Goal: Transaction & Acquisition: Purchase product/service

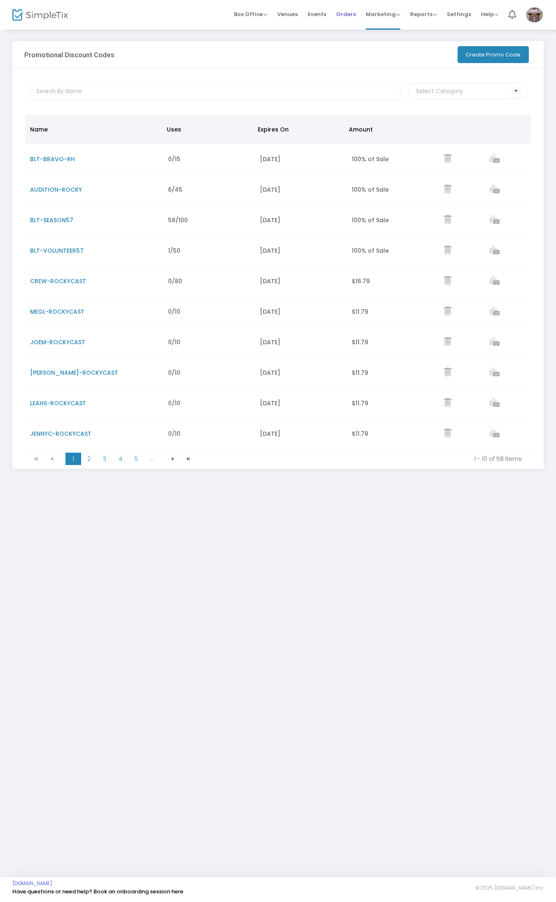
click at [343, 16] on span "Orders" at bounding box center [346, 14] width 20 height 21
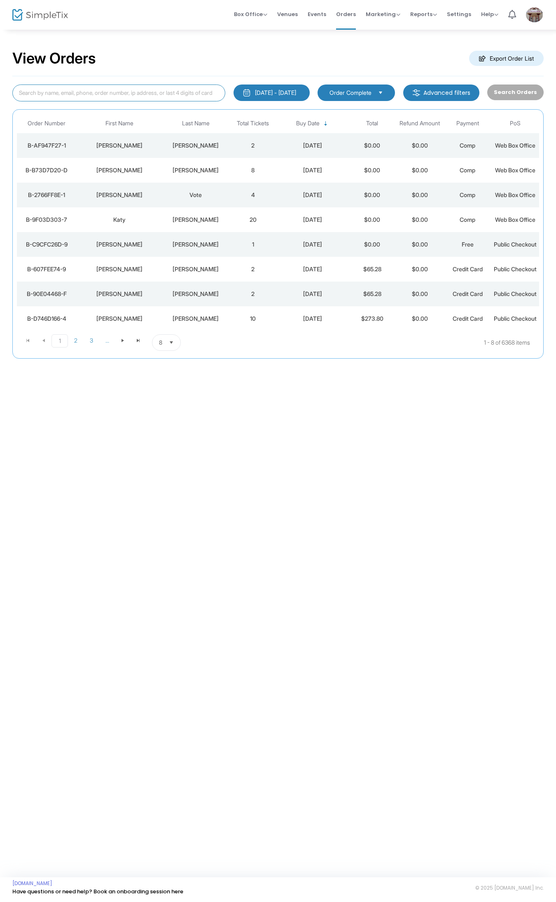
click at [138, 89] on input at bounding box center [118, 92] width 213 height 17
type input "purdum"
click at [71, 340] on span "2" at bounding box center [76, 340] width 16 height 12
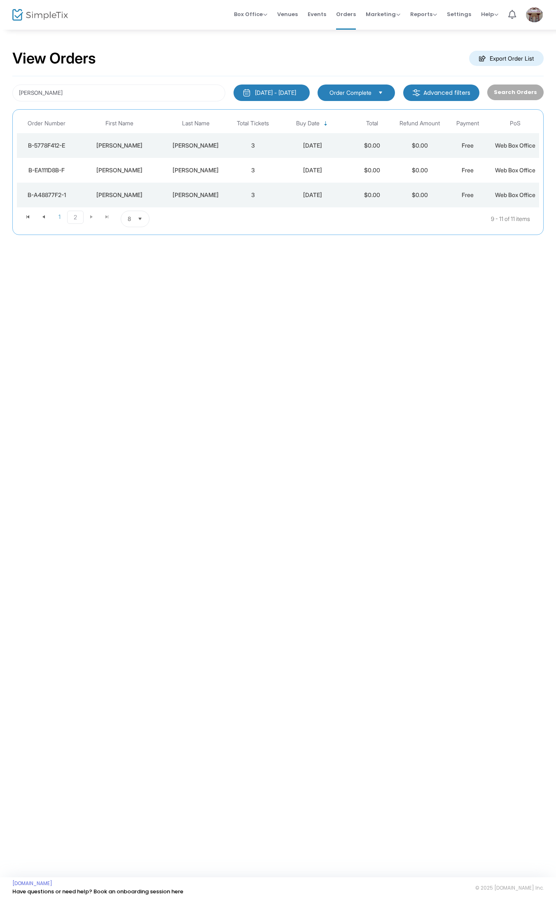
click at [31, 56] on h2 "View Orders" at bounding box center [54, 58] width 84 height 18
click at [47, 10] on img at bounding box center [40, 15] width 56 height 12
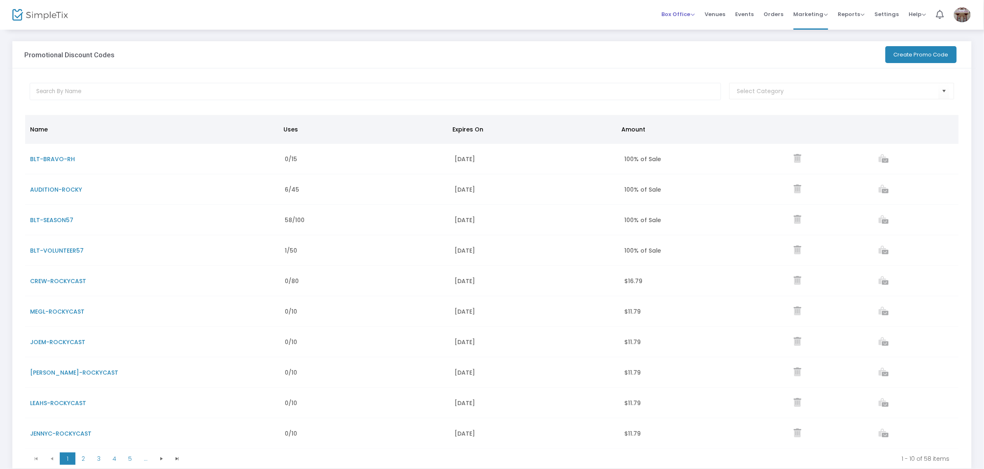
click at [556, 21] on span "Box Office Sell Tickets Bookings Sell Season Pass" at bounding box center [678, 14] width 33 height 21
click at [556, 9] on span "Box Office Sell Tickets Bookings Sell Season Pass" at bounding box center [678, 14] width 33 height 21
click at [556, 15] on span "Box Office" at bounding box center [678, 14] width 33 height 8
click at [556, 27] on li "Sell Tickets" at bounding box center [691, 28] width 59 height 16
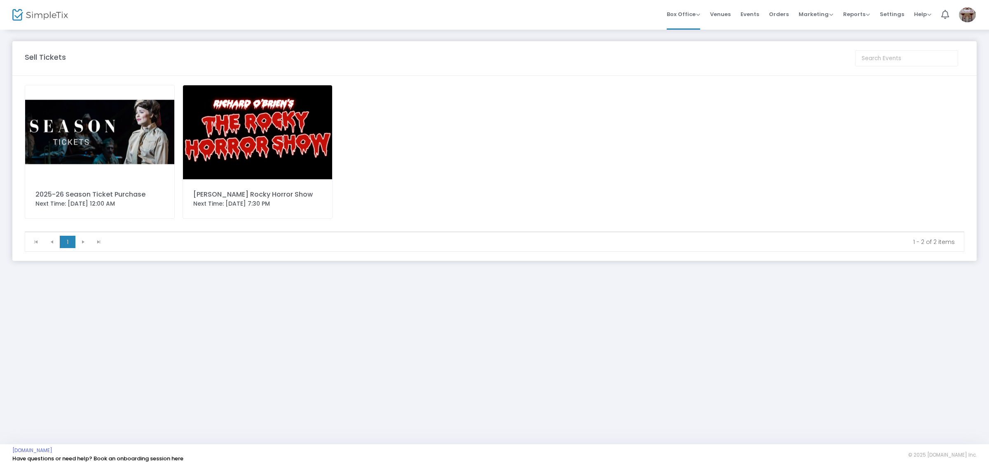
click at [281, 135] on img at bounding box center [257, 132] width 149 height 94
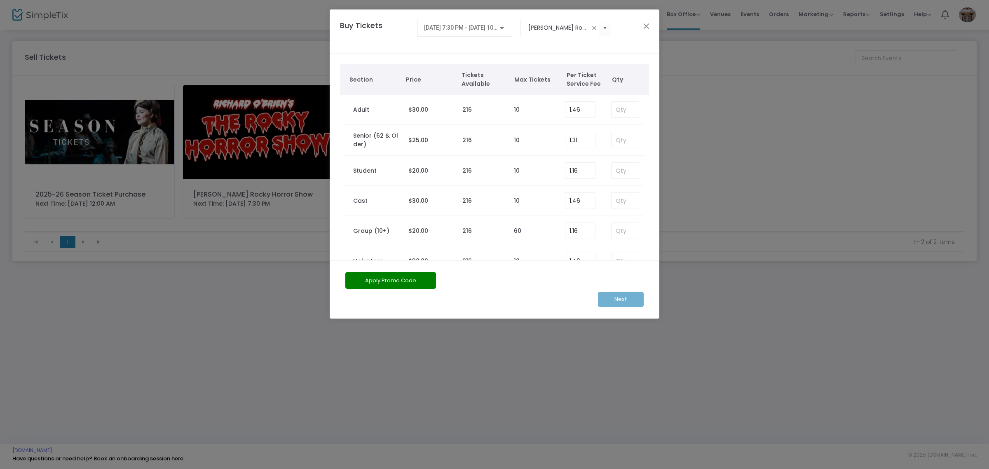
click at [452, 23] on div "[DATE] 7:30 PM - [DATE] 10:00 PM" at bounding box center [465, 26] width 82 height 15
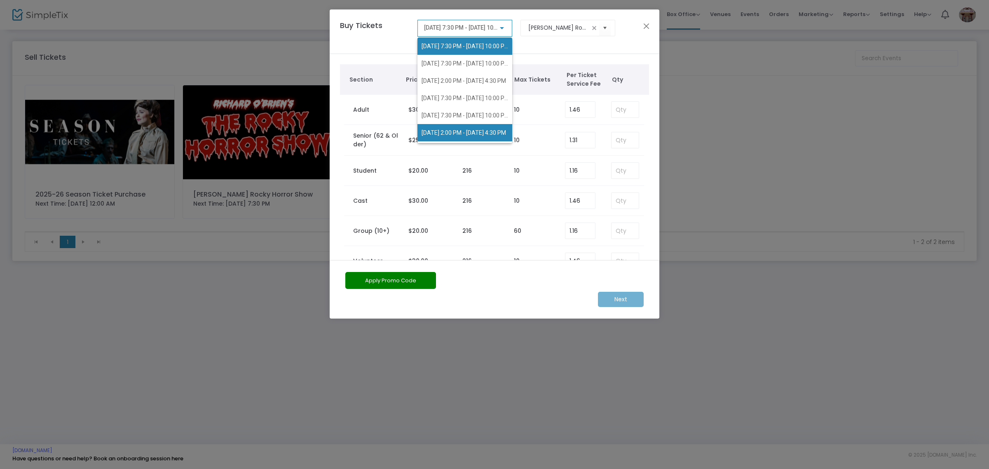
click at [452, 125] on span "[DATE] 2:00 PM - [DATE] 4:30 PM" at bounding box center [465, 132] width 87 height 17
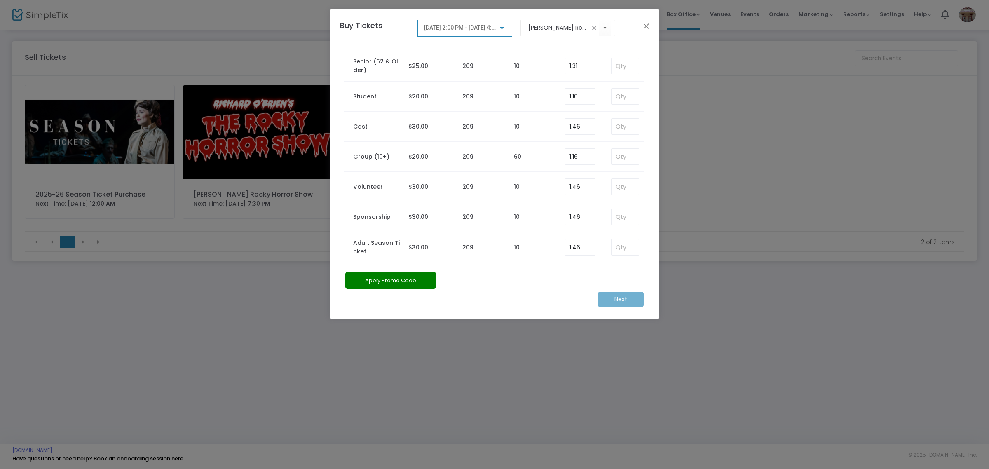
scroll to position [171, 0]
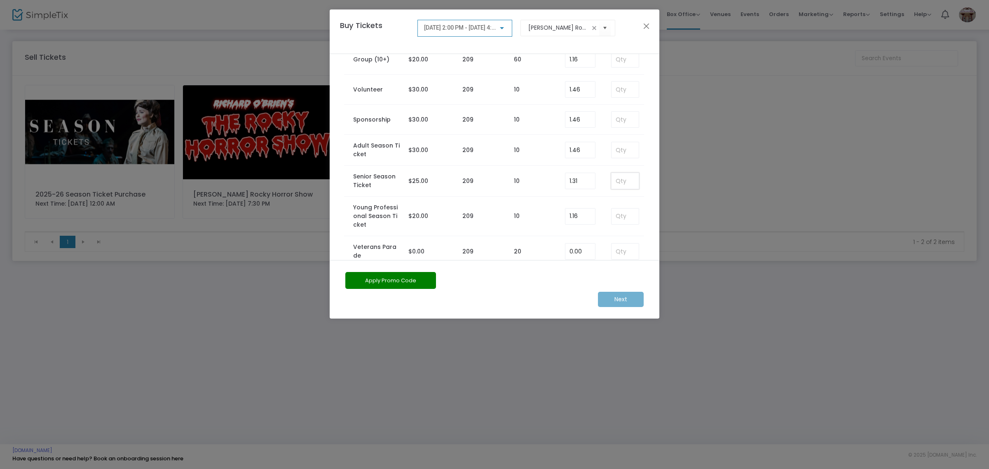
drag, startPoint x: 616, startPoint y: 183, endPoint x: 617, endPoint y: 177, distance: 5.4
click at [556, 177] on input at bounding box center [624, 181] width 27 height 16
type input "2"
click at [406, 282] on button "Apply Promo Code" at bounding box center [390, 280] width 91 height 17
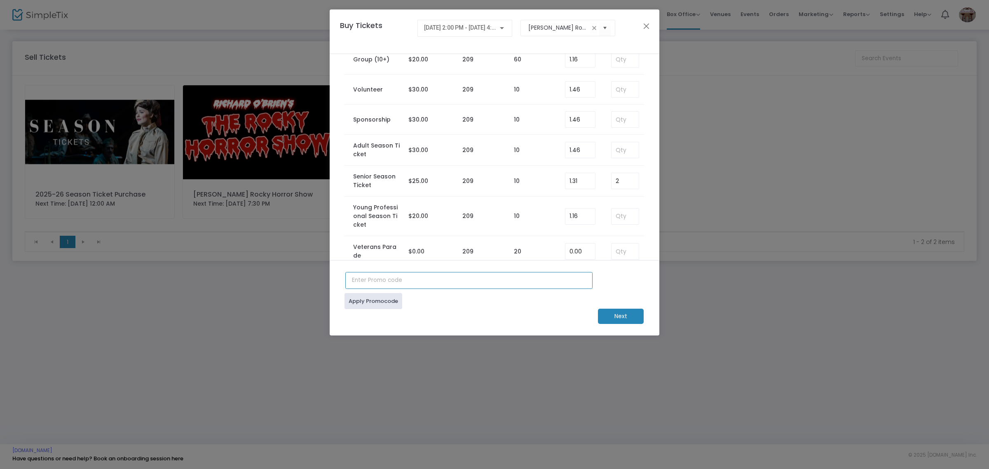
click at [407, 281] on input "text" at bounding box center [468, 280] width 247 height 17
type input "blt-season57"
click at [383, 300] on link "Apply Promocode" at bounding box center [373, 301] width 58 height 16
click at [556, 316] on m-button "Next" at bounding box center [621, 316] width 46 height 15
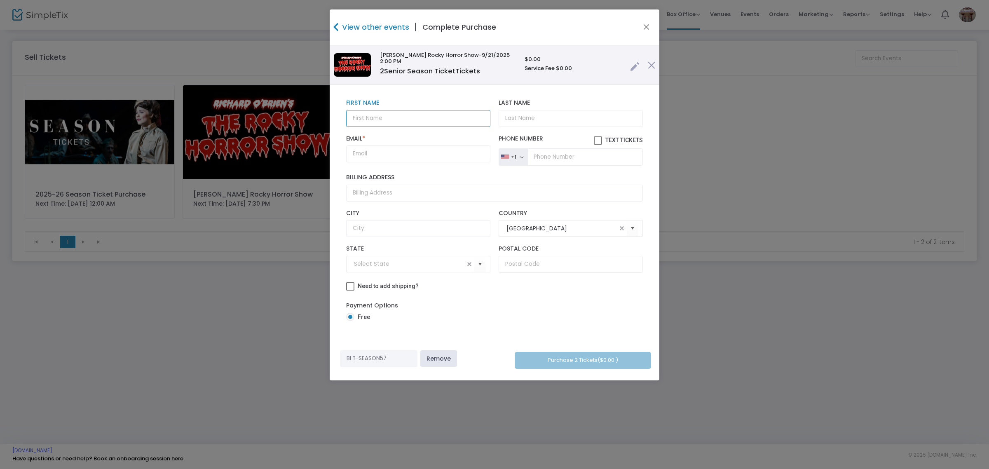
click at [457, 122] on input "text" at bounding box center [418, 118] width 144 height 17
type input "[PERSON_NAME]"
click at [382, 157] on input "Email *" at bounding box center [418, 153] width 144 height 17
paste input "[EMAIL_ADDRESS][DOMAIN_NAME]"
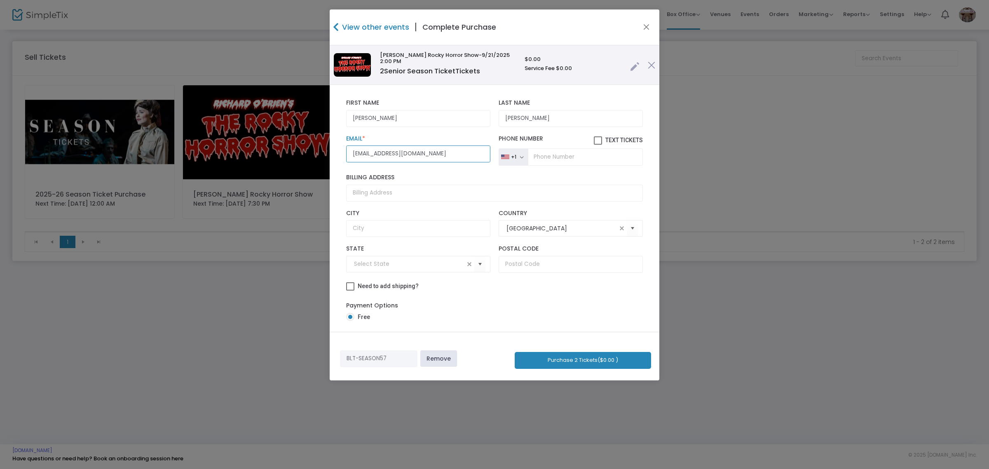
drag, startPoint x: 433, startPoint y: 153, endPoint x: 328, endPoint y: 157, distance: 105.1
click at [328, 157] on ngb-modal-window "View other events | Complete Purchase [PERSON_NAME] Rocky Horror Show -9/21/202…" at bounding box center [494, 234] width 989 height 469
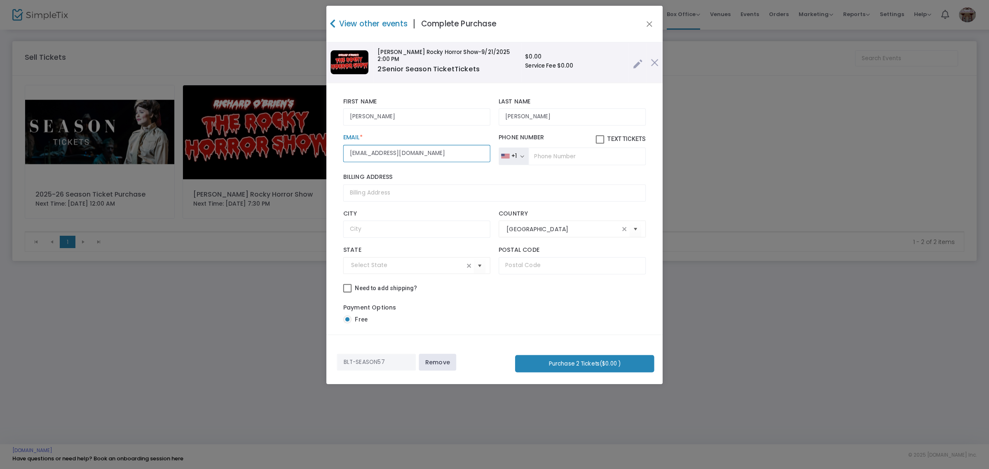
paste input "pilotwill447"
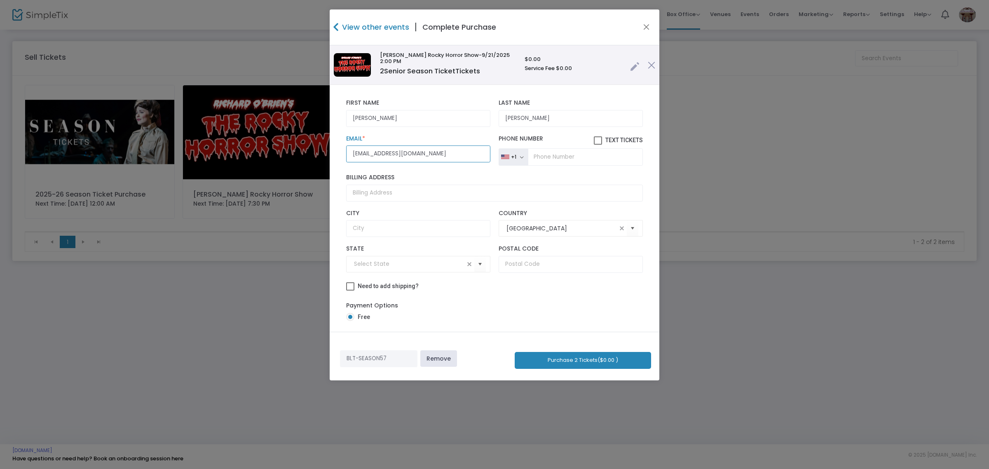
type input "[EMAIL_ADDRESS][DOMAIN_NAME]"
click at [353, 118] on input "[PERSON_NAME]" at bounding box center [418, 118] width 144 height 17
type input "Will/[PERSON_NAME]"
click at [556, 356] on button "Purchase 2 Tickets ($0.00 )" at bounding box center [583, 360] width 136 height 17
